Goal: Task Accomplishment & Management: Complete application form

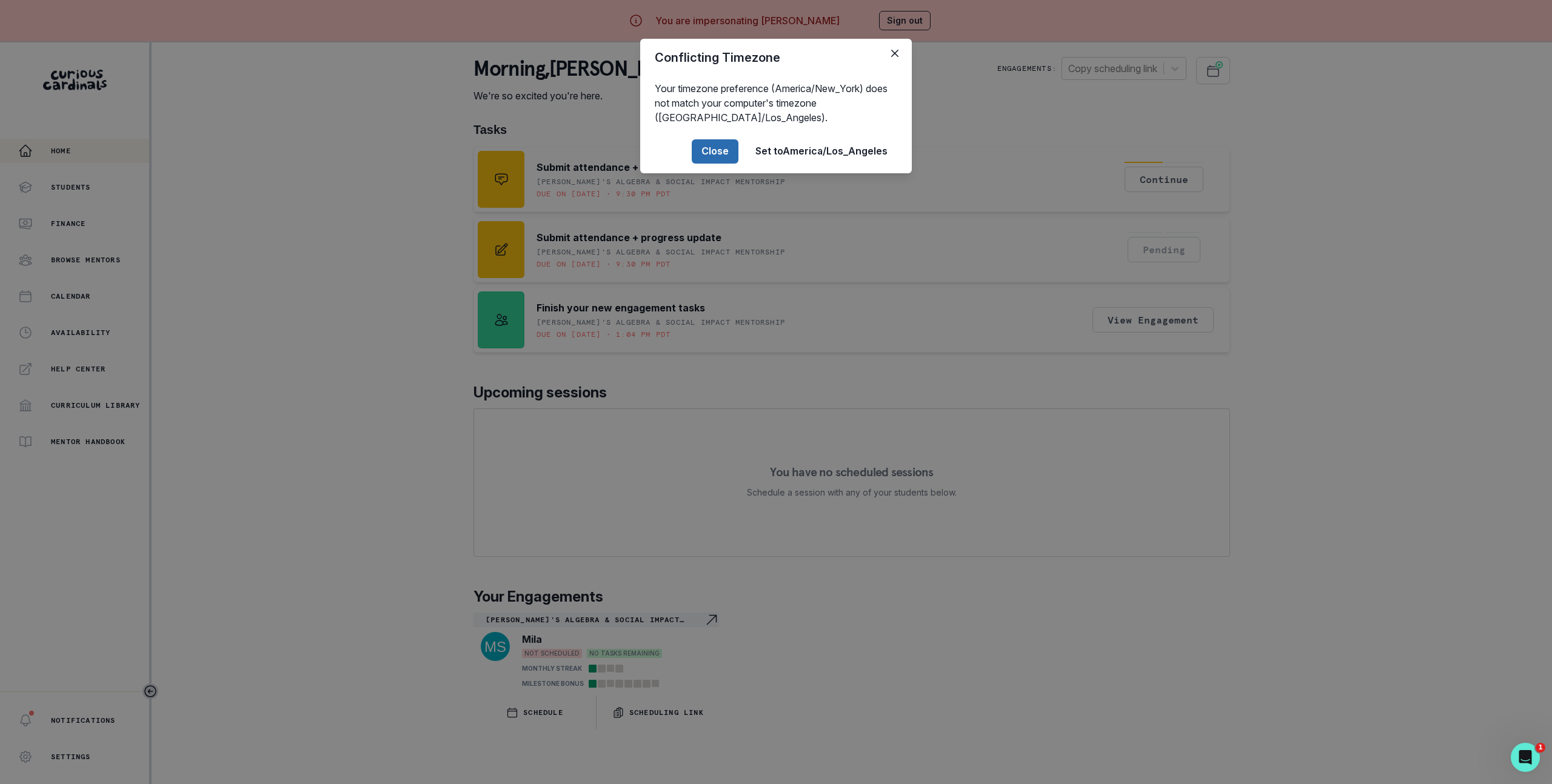
click at [720, 158] on button "Close" at bounding box center [715, 151] width 47 height 24
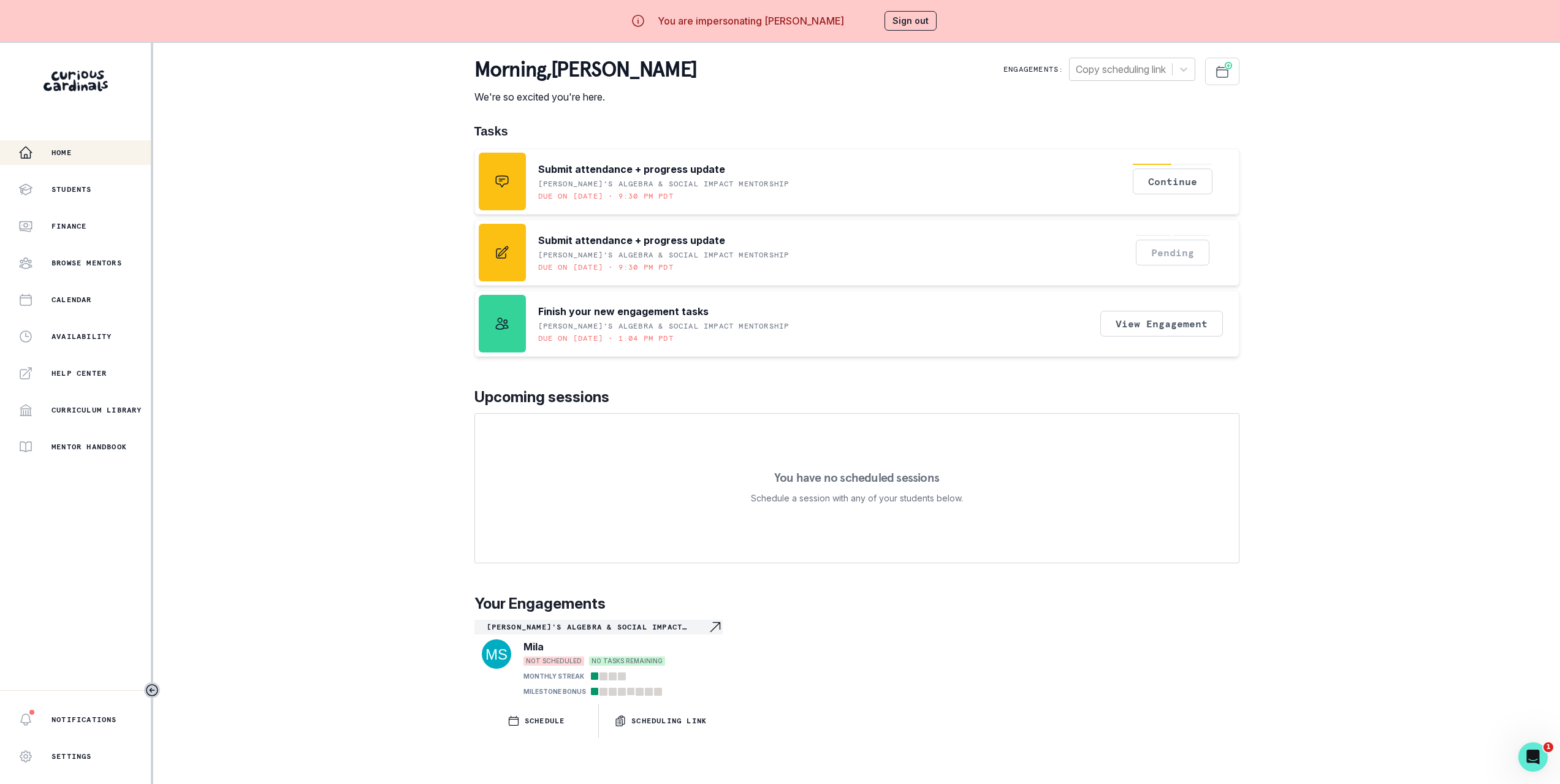
click at [320, 250] on div "Home Students Finance Browse Mentors Calendar Availability Help Center Curricul…" at bounding box center [780, 435] width 1560 height 784
click at [582, 620] on div "[PERSON_NAME]'s Algebra & Social Impact Mentorship" at bounding box center [599, 627] width 249 height 15
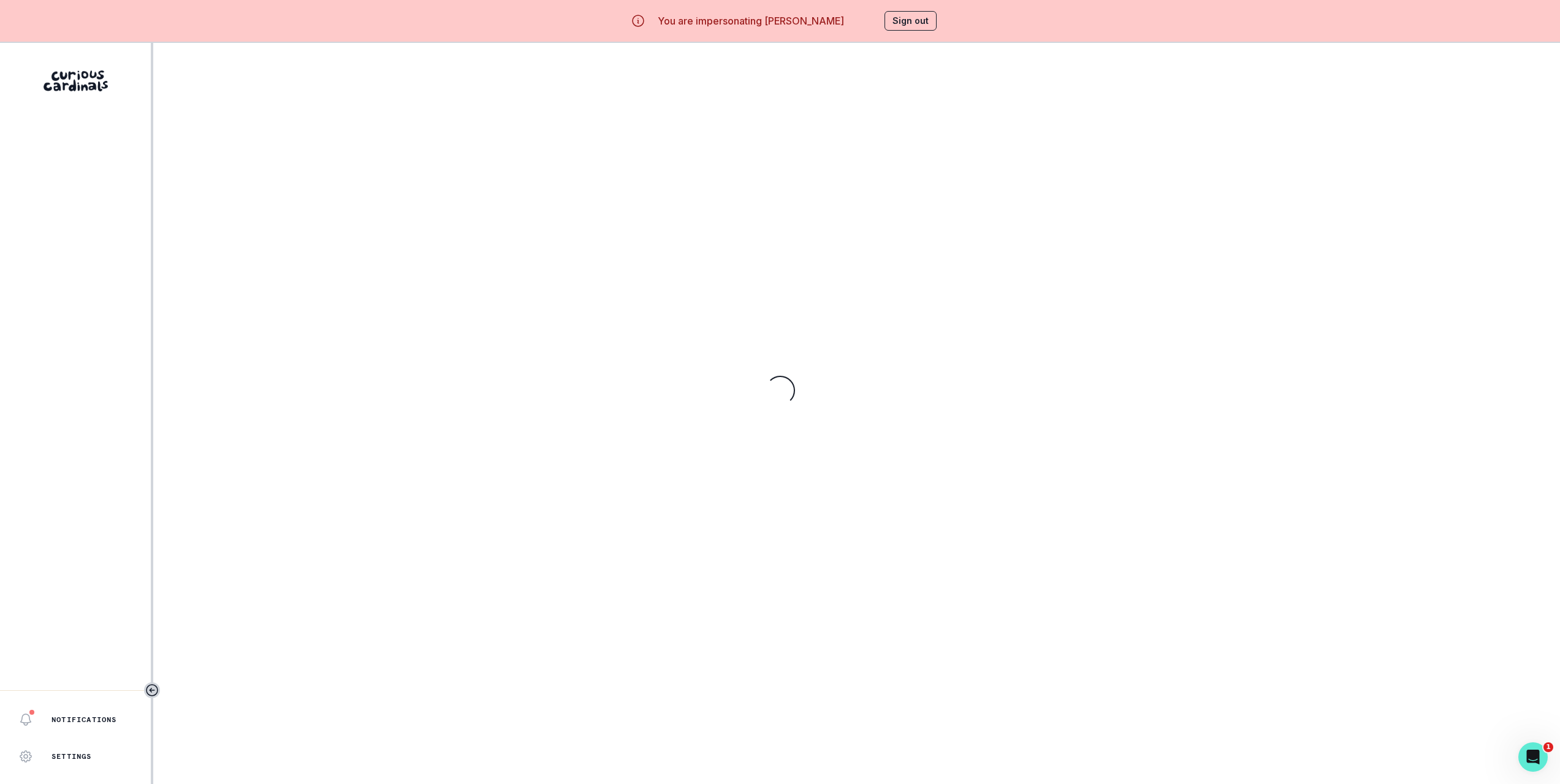
click at [585, 73] on div "Loading..." at bounding box center [857, 58] width 1387 height 30
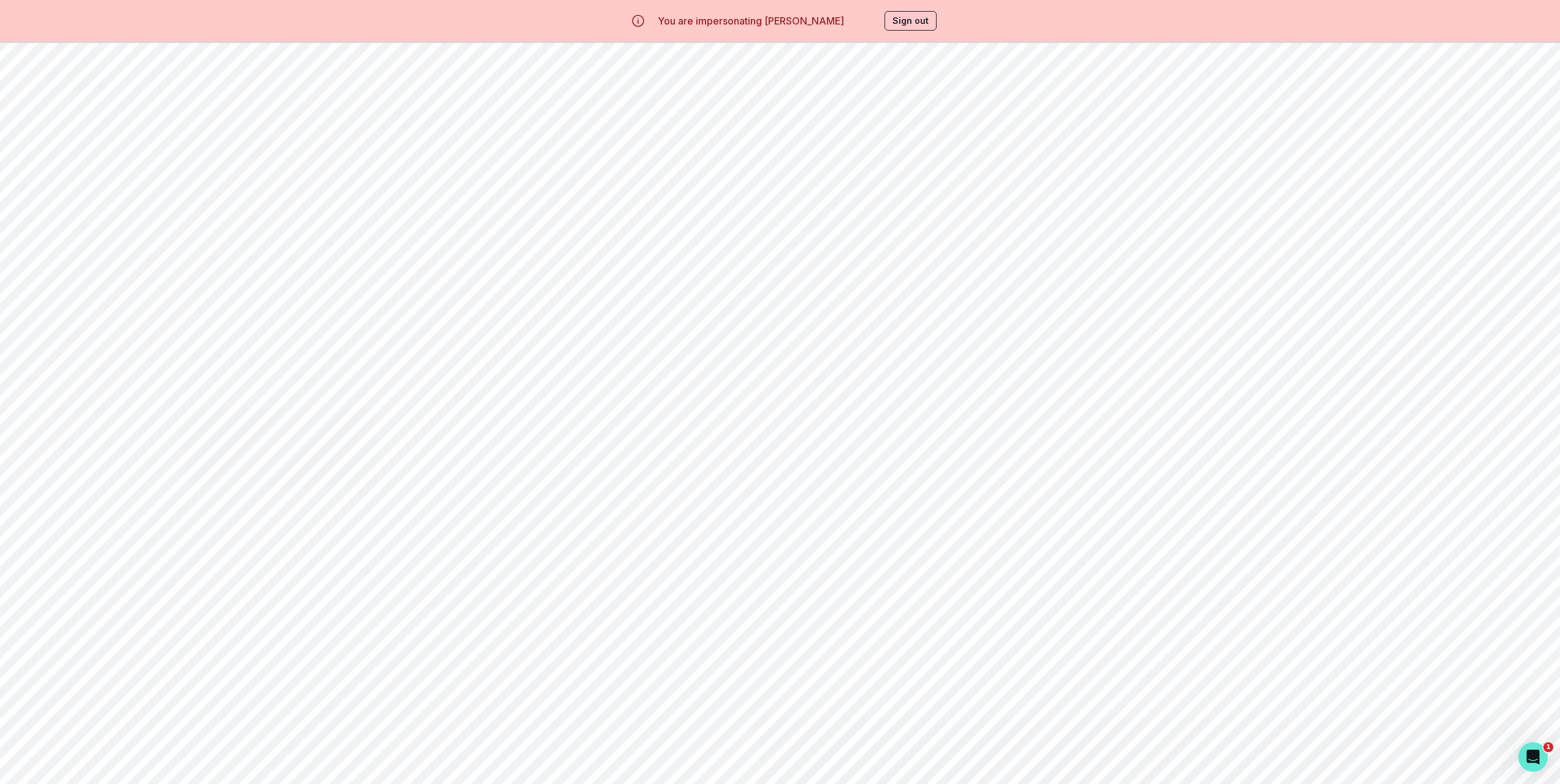
click at [418, 119] on button "Scheduling" at bounding box center [424, 116] width 174 height 23
click at [716, 513] on div "[PERSON_NAME]'s Algebra & Social Impact Mentorship" at bounding box center [665, 505] width 185 height 15
click at [711, 530] on div "[PERSON_NAME]'s Algebra & Social Impact Mentorship" at bounding box center [665, 523] width 185 height 15
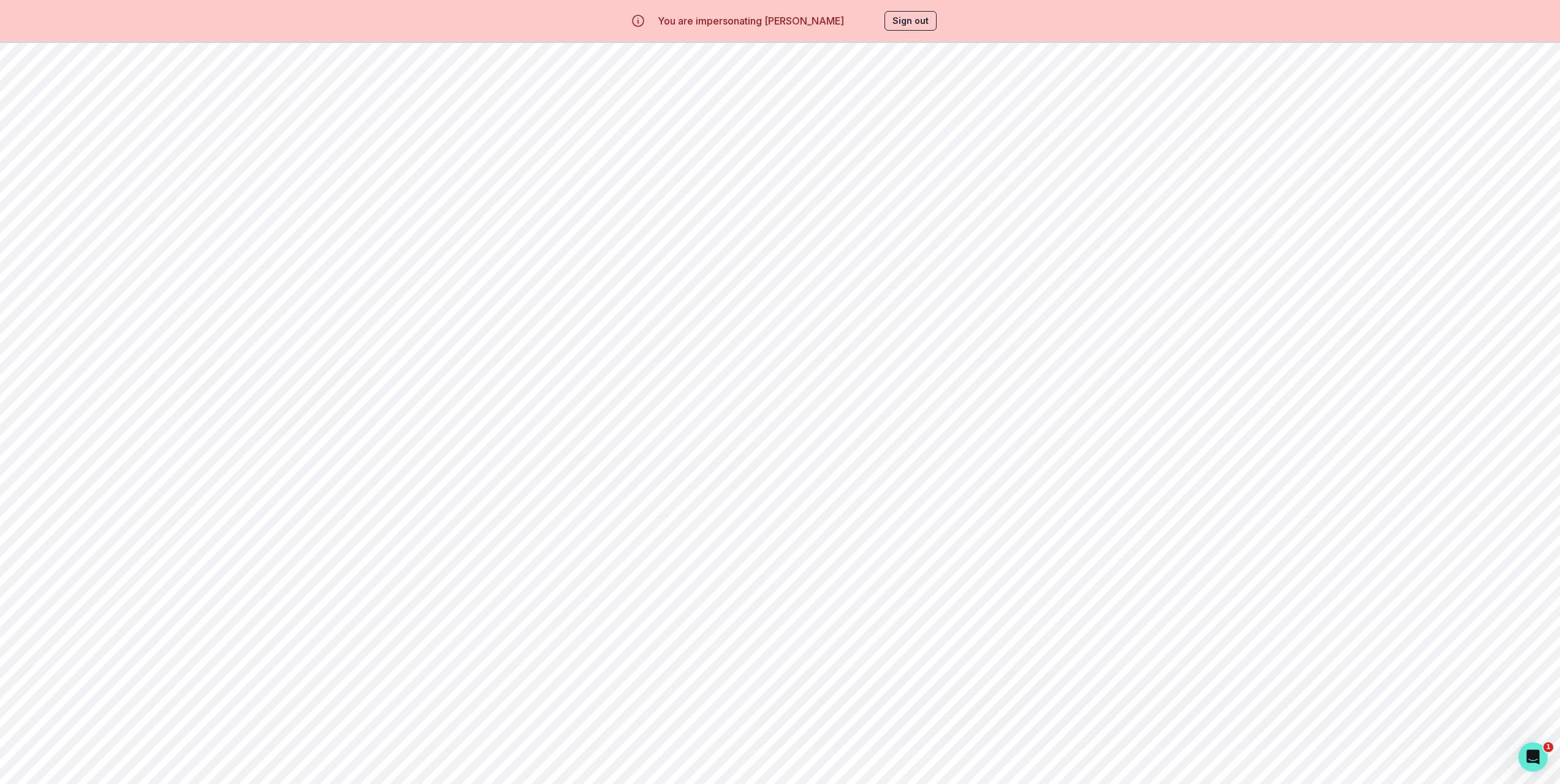
click at [912, 484] on div "[PERSON_NAME]'s Algebra & Social Impact Mentorship" at bounding box center [857, 480] width 1346 height 18
click at [697, 457] on div "[PERSON_NAME]'s Algebra & Social Impact Mentorship" at bounding box center [665, 462] width 185 height 15
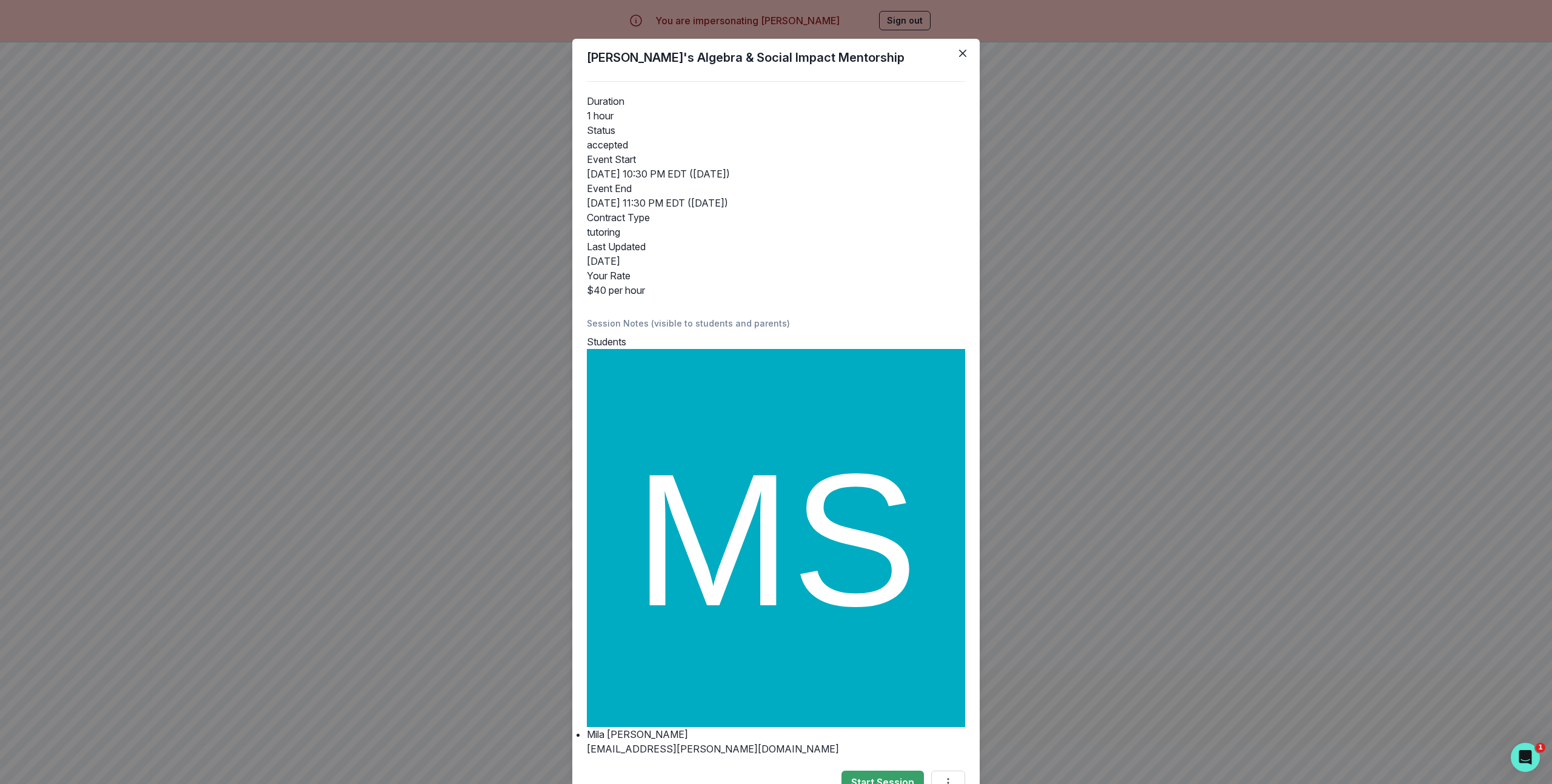
click at [437, 290] on div "Mila's Algebra & Social Impact Mentorship Duration 1 hour Status accepted Event…" at bounding box center [776, 392] width 1552 height 784
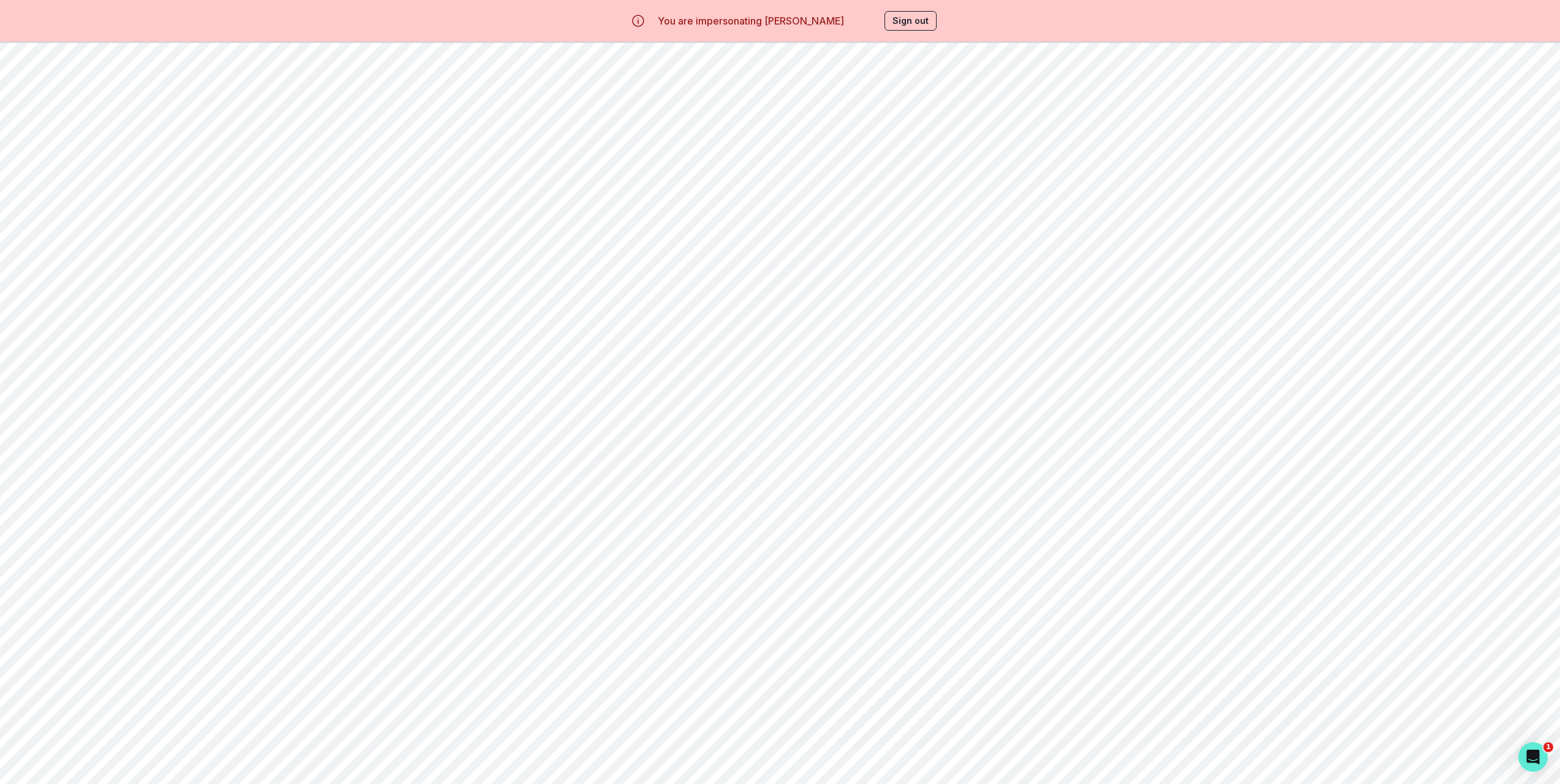
click at [40, 111] on div "Home" at bounding box center [85, 110] width 132 height 15
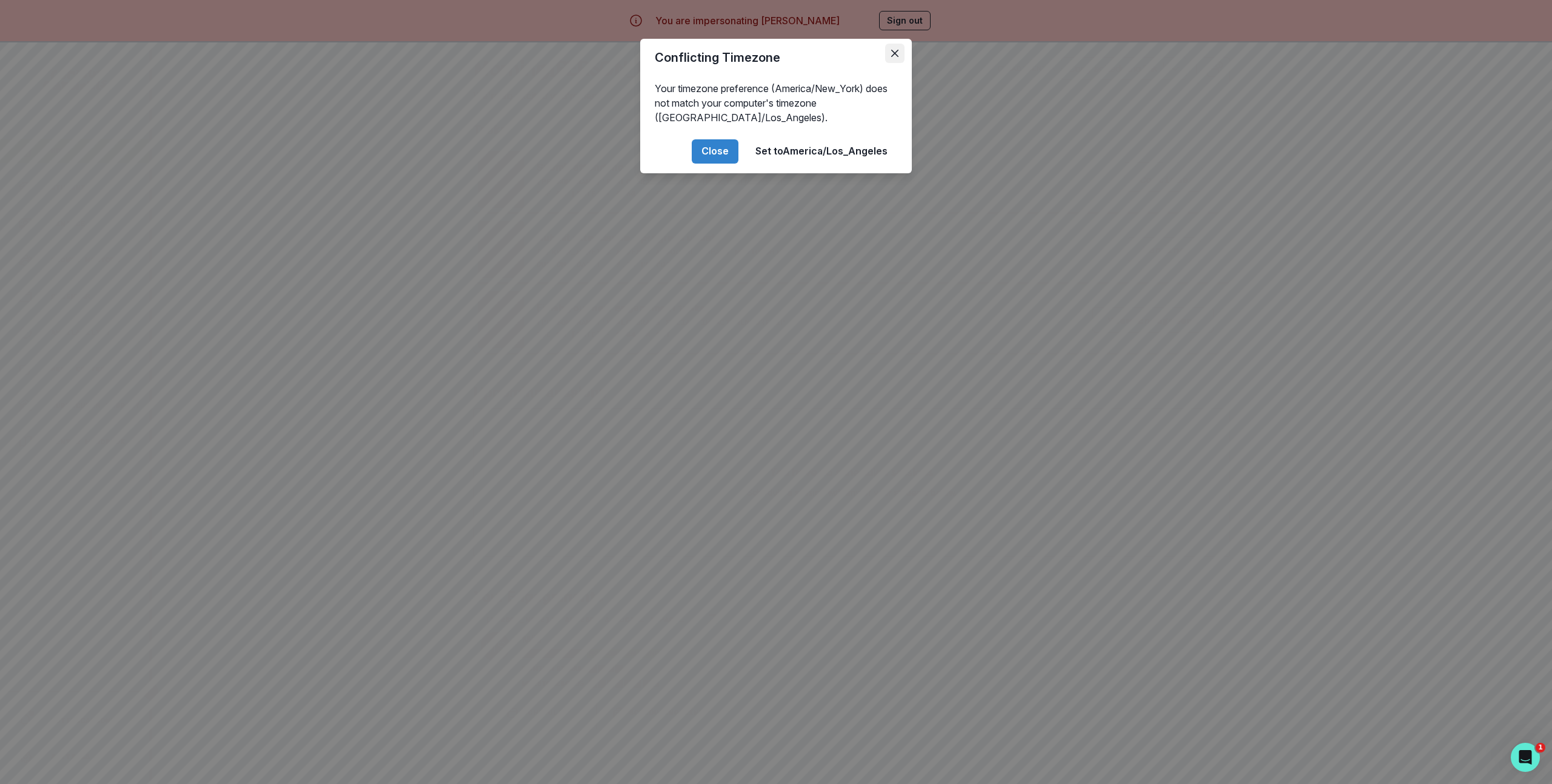
click at [892, 56] on icon "Close" at bounding box center [895, 54] width 7 height 7
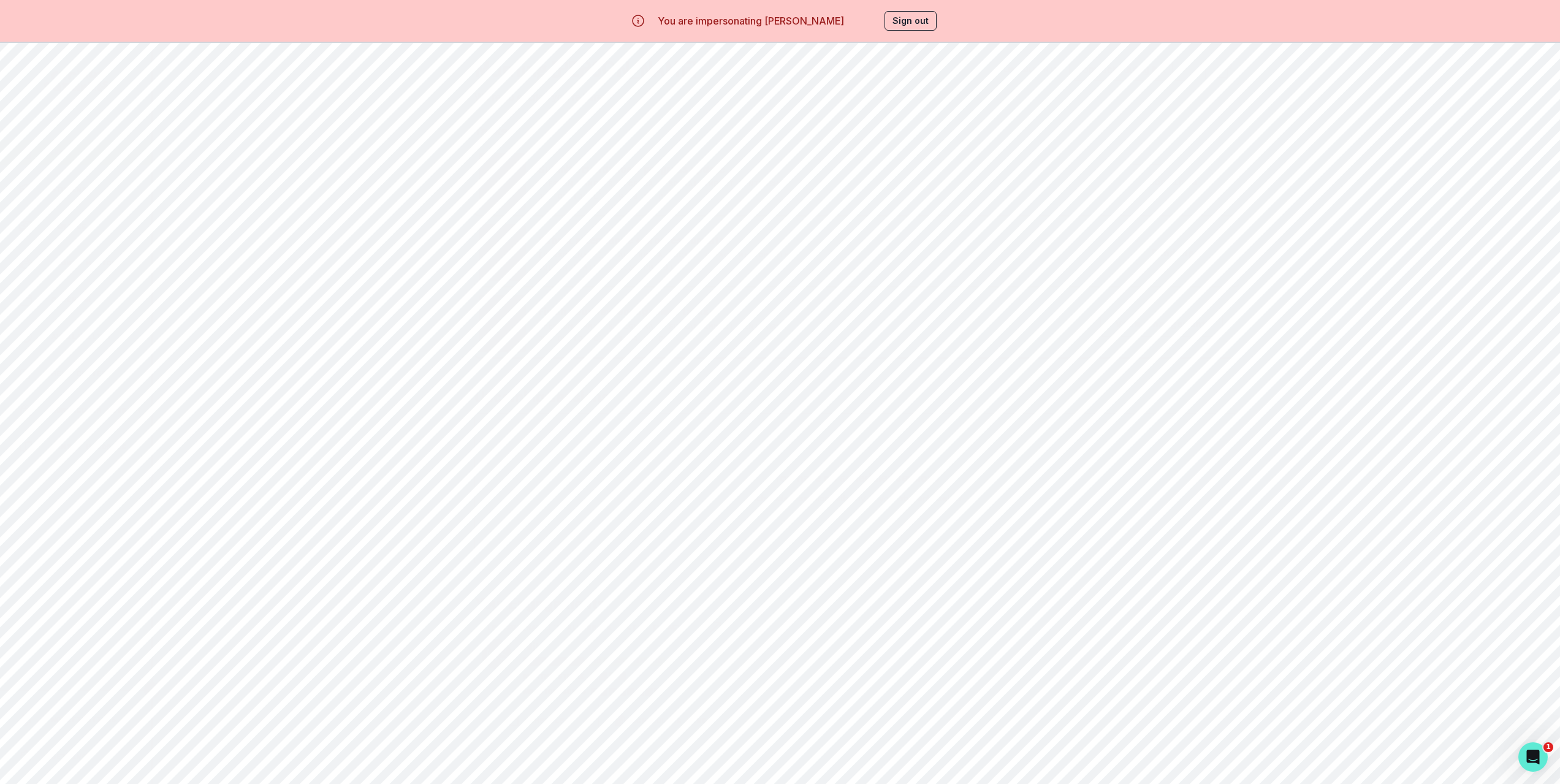
click at [427, 471] on div "Home Students Finance Browse Mentors Calendar Availability Help Center Curricul…" at bounding box center [780, 435] width 1560 height 784
click at [1176, 179] on button "Continue" at bounding box center [1172, 181] width 79 height 26
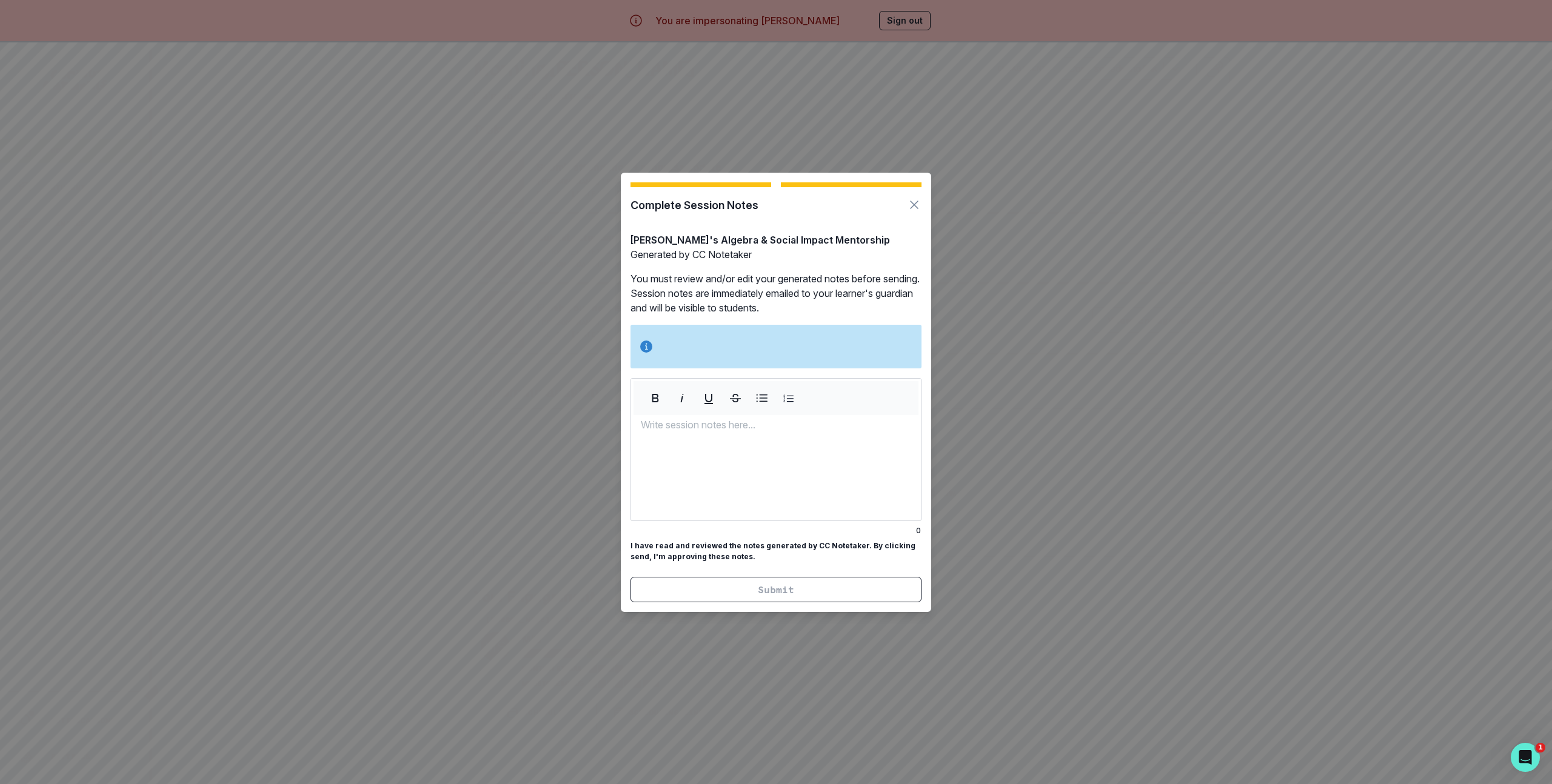
click at [731, 444] on div at bounding box center [776, 469] width 290 height 103
click at [909, 197] on icon "Button to close modal" at bounding box center [914, 205] width 15 height 15
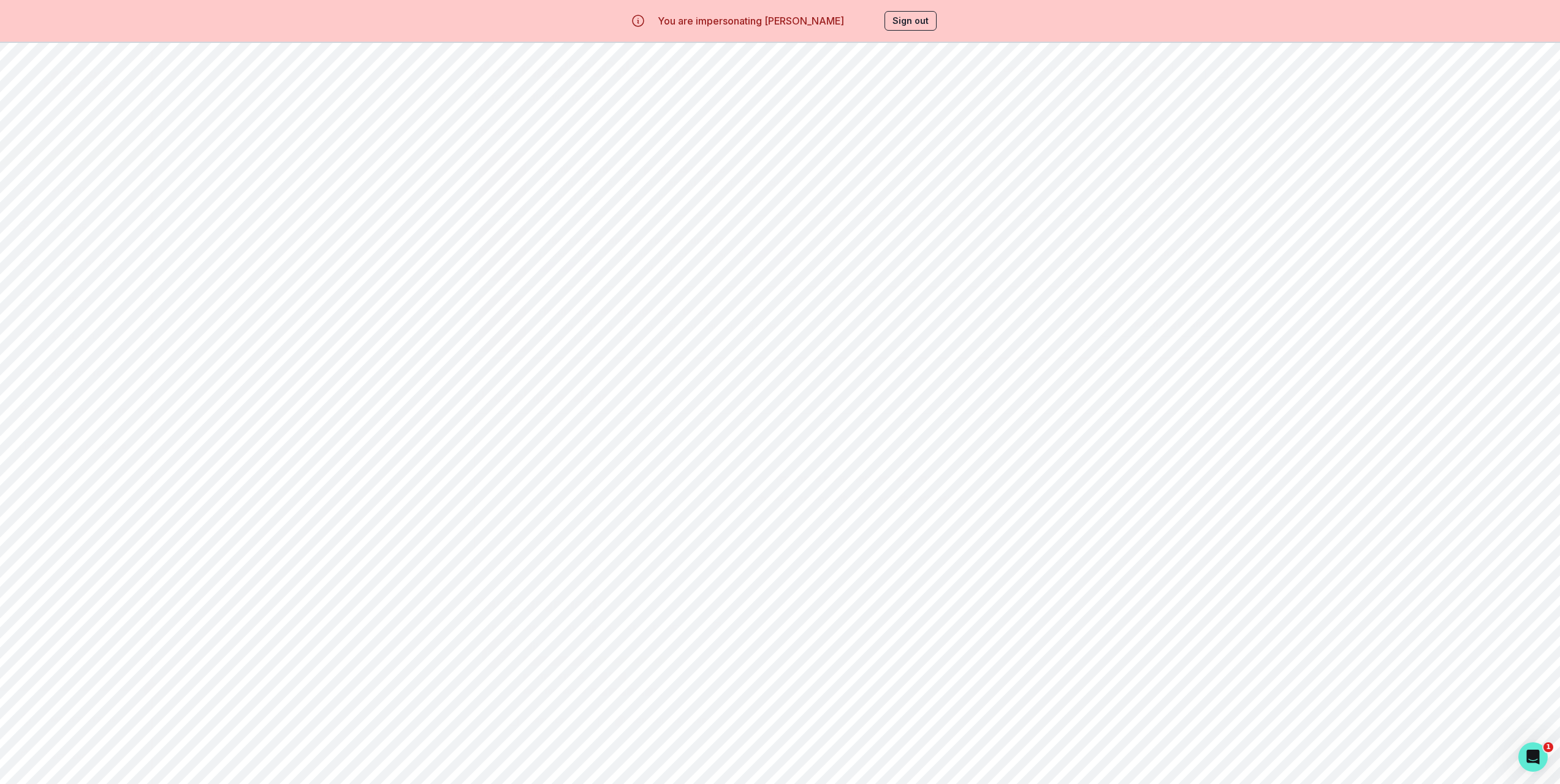
drag, startPoint x: 736, startPoint y: 271, endPoint x: 610, endPoint y: 270, distance: 126.0
click at [610, 270] on div "Submit attendance + progress update [PERSON_NAME]'s Algebra & Social Impact Men…" at bounding box center [663, 253] width 251 height 58
click at [610, 270] on p "Due on [DATE] • 9:30 PM PDT" at bounding box center [605, 267] width 136 height 10
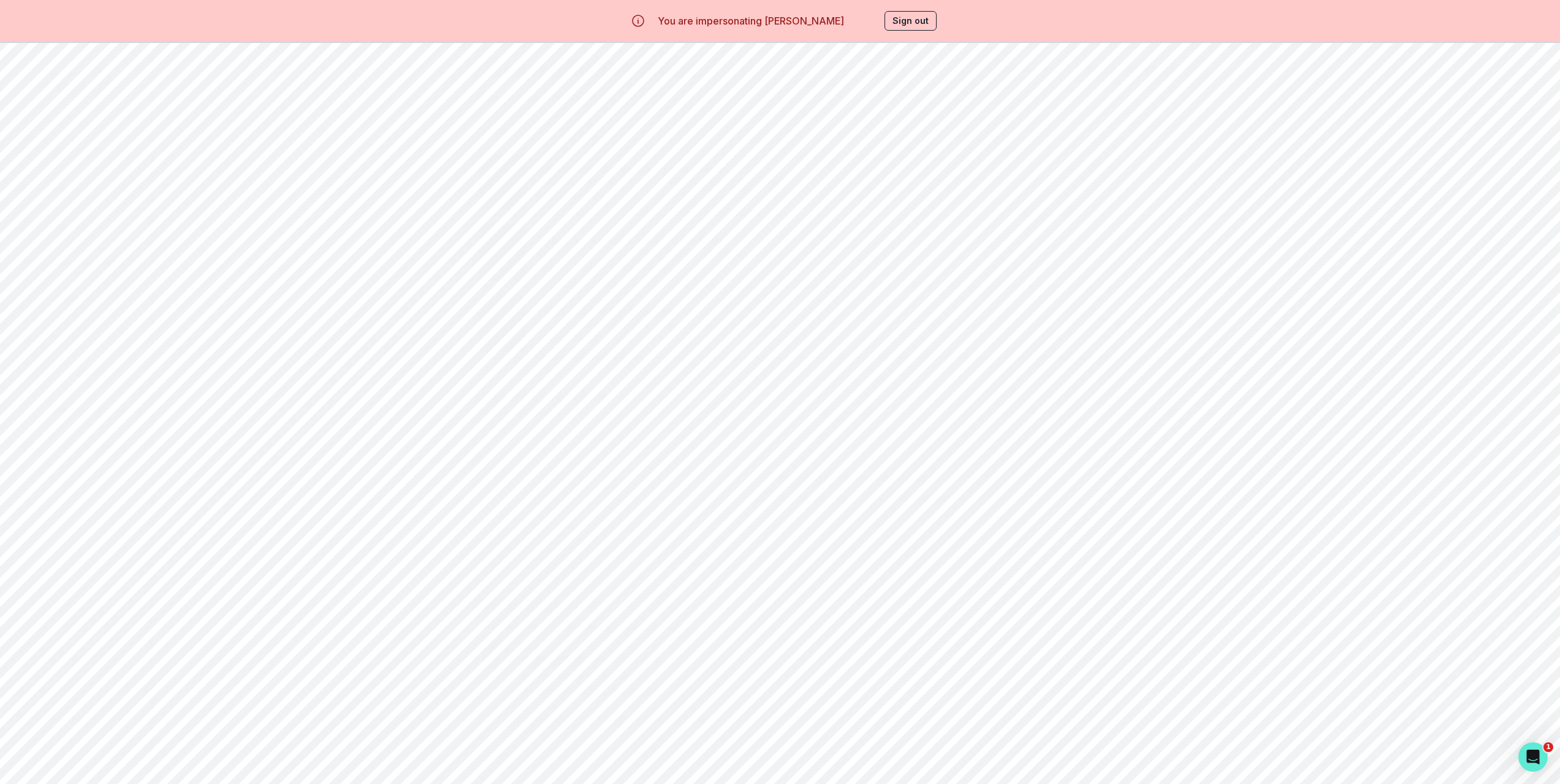
click at [1001, 274] on div "Submit attendance + progress update [PERSON_NAME]'s Algebra & Social Impact Men…" at bounding box center [857, 252] width 765 height 66
click at [1294, 425] on div "Home Students Finance Browse Mentors Calendar Availability Help Center Curricul…" at bounding box center [780, 435] width 1560 height 784
click at [937, 16] on button "Sign out" at bounding box center [910, 21] width 52 height 19
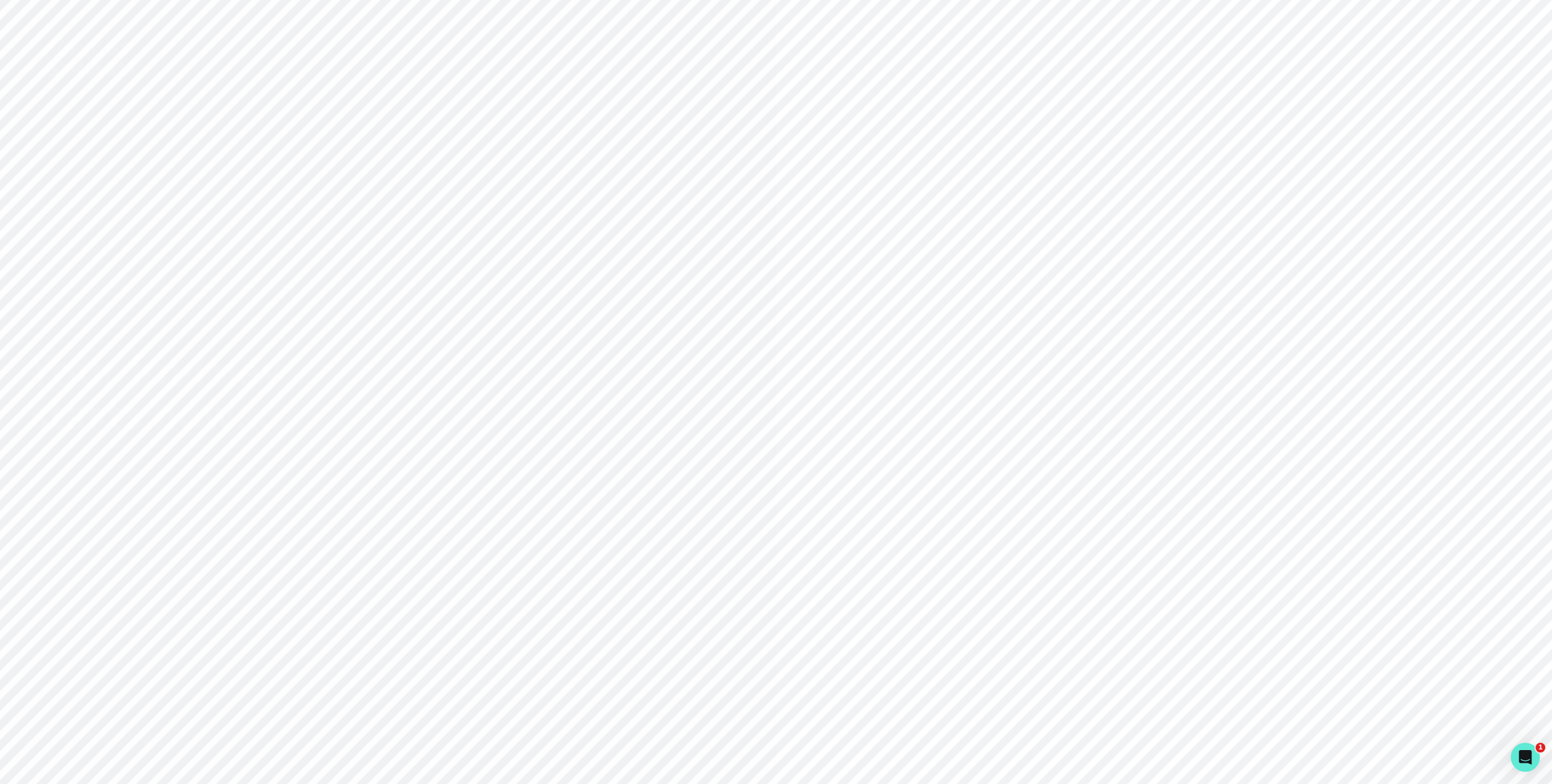
type input "[PERSON_NAME][EMAIL_ADDRESS][DOMAIN_NAME]"
click at [1129, 188] on div "Sign in with Google OR [PERSON_NAME][EMAIL_ADDRESS][DOMAIN_NAME] Email address …" at bounding box center [1165, 392] width 776 height 784
click at [1129, 296] on p "Sign in with Google" at bounding box center [1173, 293] width 88 height 15
